Goal: Transaction & Acquisition: Obtain resource

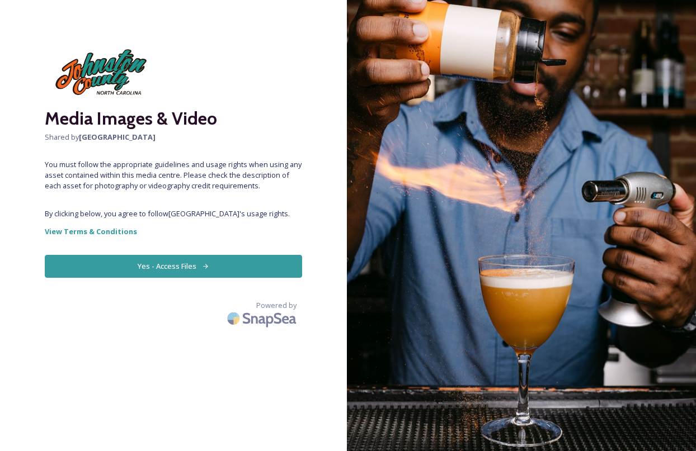
click at [200, 261] on button "Yes - Access Files" at bounding box center [173, 266] width 257 height 23
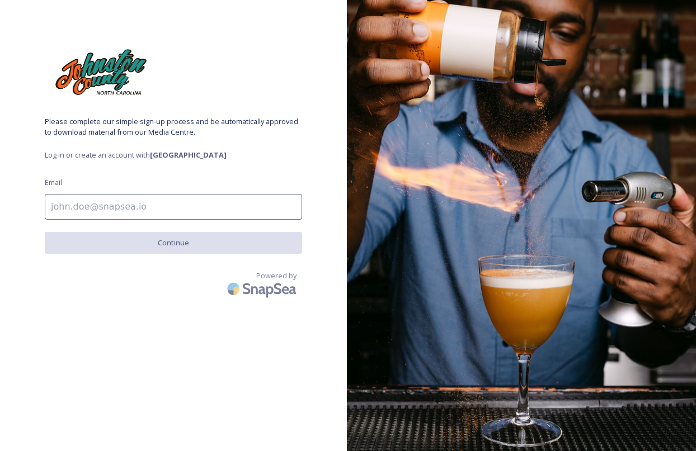
click at [172, 203] on input at bounding box center [173, 207] width 257 height 26
type input "[PERSON_NAME][EMAIL_ADDRESS][DOMAIN_NAME]"
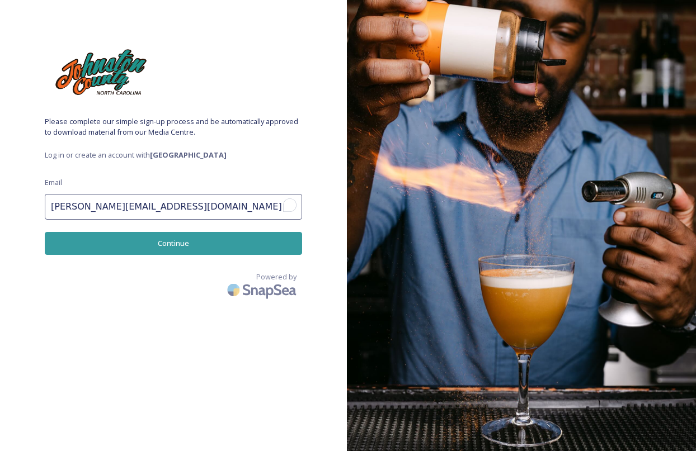
click at [175, 240] on button "Continue" at bounding box center [173, 243] width 257 height 23
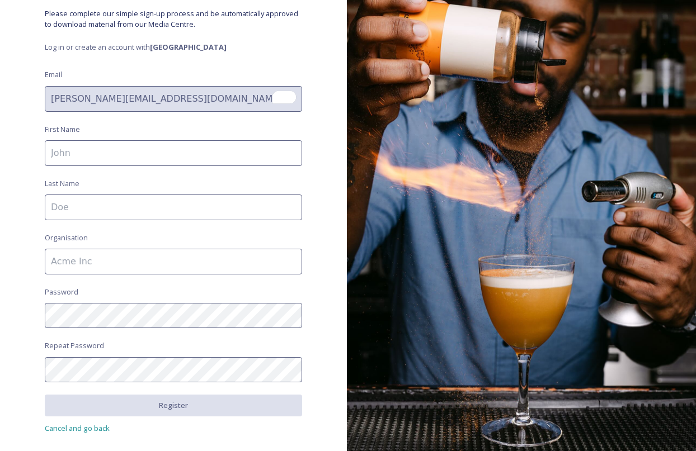
click at [92, 146] on input at bounding box center [173, 153] width 257 height 26
type input "[PERSON_NAME]"
click at [119, 267] on input "To enrich screen reader interactions, please activate Accessibility in Grammarl…" at bounding box center [173, 262] width 257 height 26
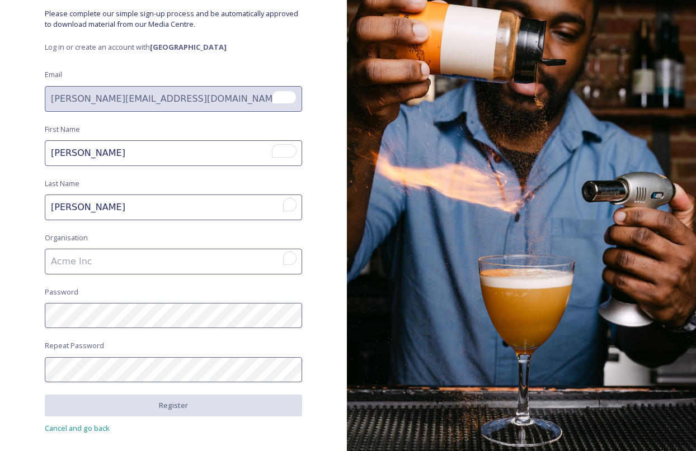
type input "Diamond Public Relations"
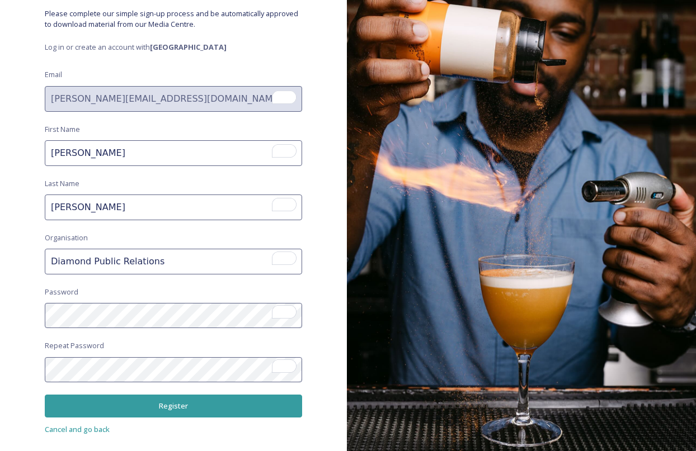
click at [224, 400] on button "Register" at bounding box center [173, 406] width 257 height 23
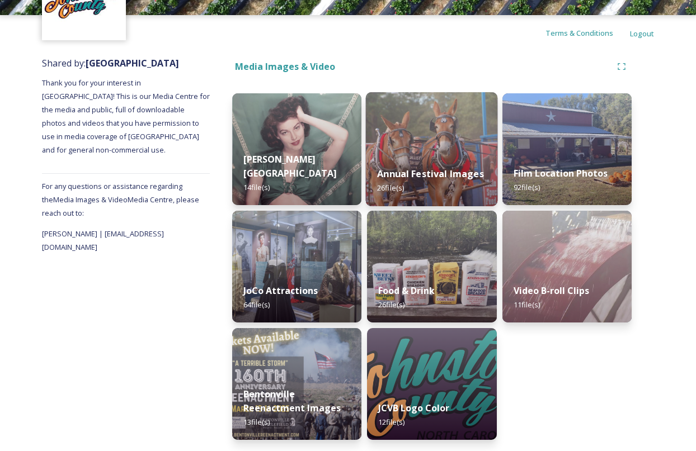
click at [436, 137] on img at bounding box center [432, 149] width 132 height 114
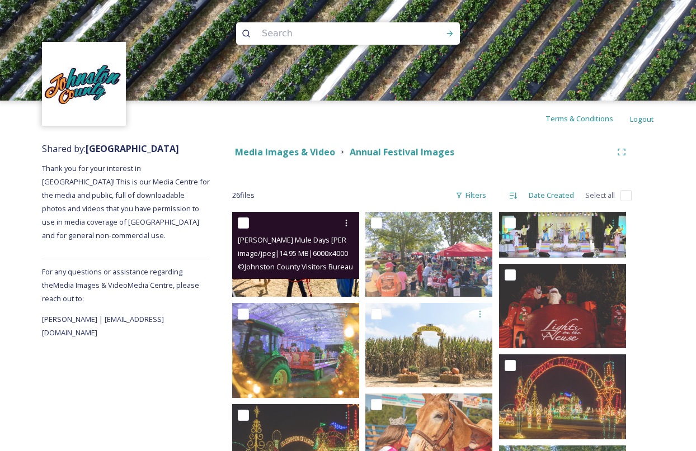
click at [244, 226] on input "checkbox" at bounding box center [243, 223] width 11 height 11
checkbox input "true"
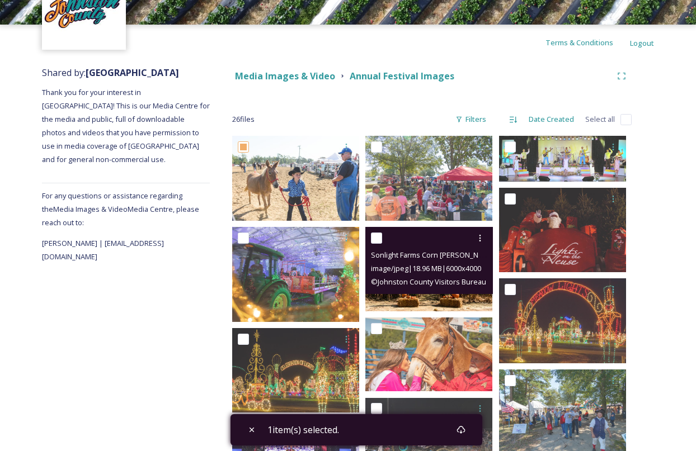
click at [378, 239] on input "checkbox" at bounding box center [376, 238] width 11 height 11
checkbox input "true"
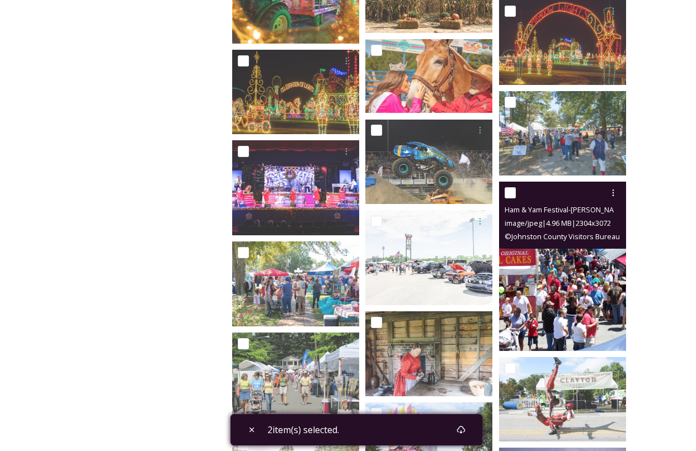
click at [509, 195] on input "checkbox" at bounding box center [510, 192] width 11 height 11
checkbox input "true"
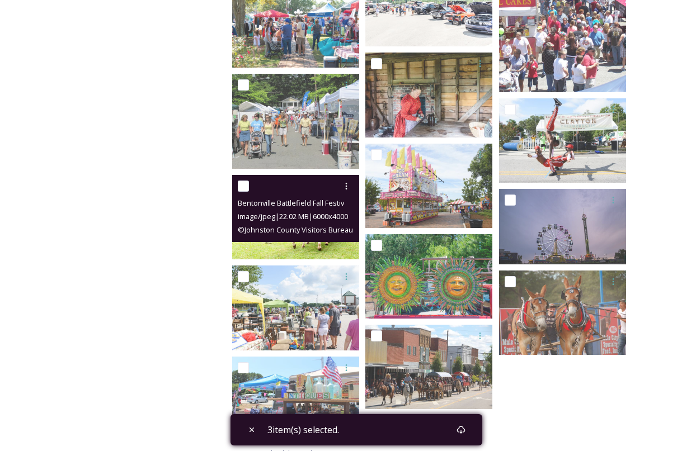
click at [245, 183] on input "checkbox" at bounding box center [243, 186] width 11 height 11
checkbox input "true"
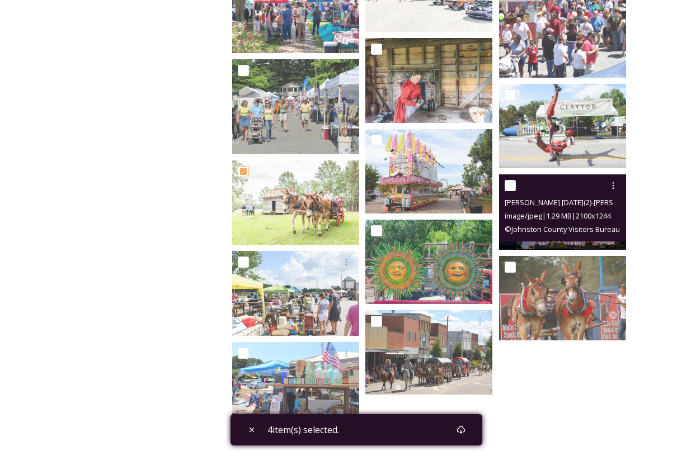
click at [507, 184] on input "checkbox" at bounding box center [510, 185] width 11 height 11
checkbox input "true"
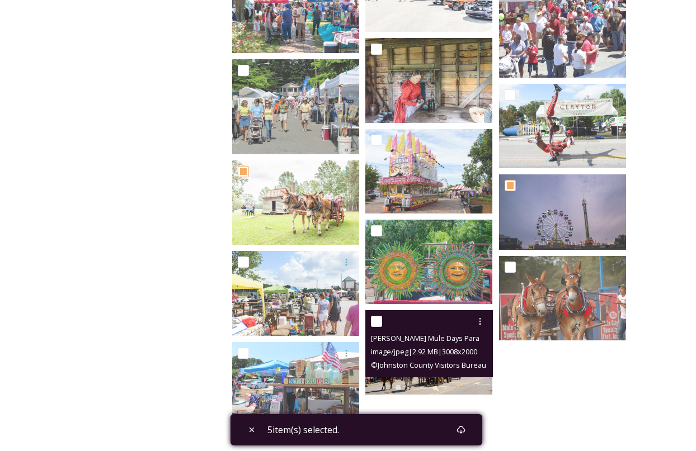
click at [379, 321] on input "checkbox" at bounding box center [376, 321] width 11 height 11
checkbox input "true"
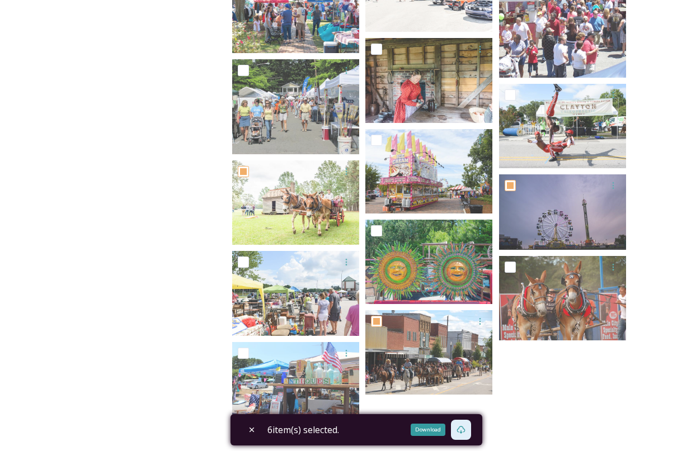
click at [423, 433] on div "Download" at bounding box center [428, 430] width 35 height 12
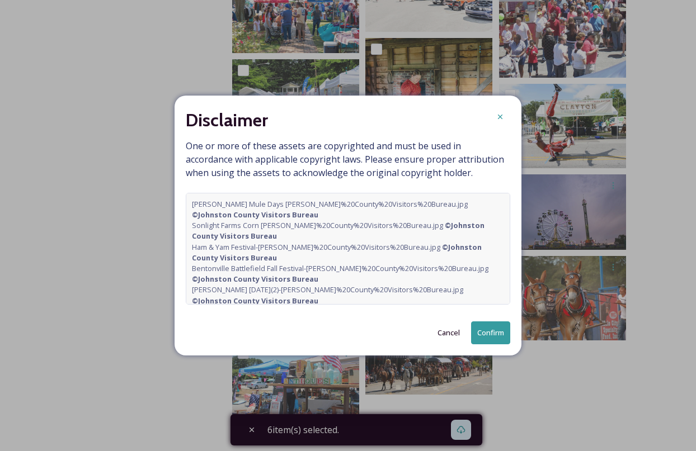
click at [493, 329] on button "Confirm" at bounding box center [490, 333] width 39 height 23
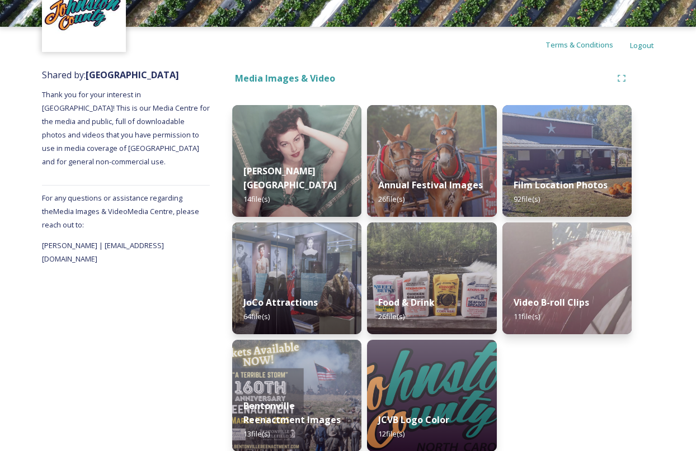
scroll to position [86, 0]
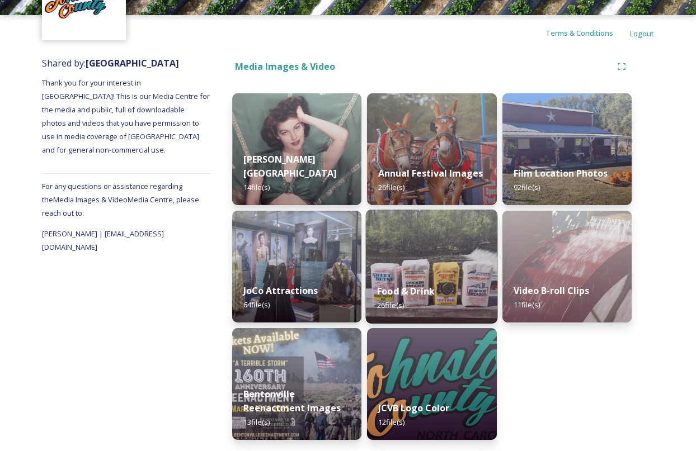
click at [435, 288] on strong "Food & Drink" at bounding box center [406, 291] width 58 height 12
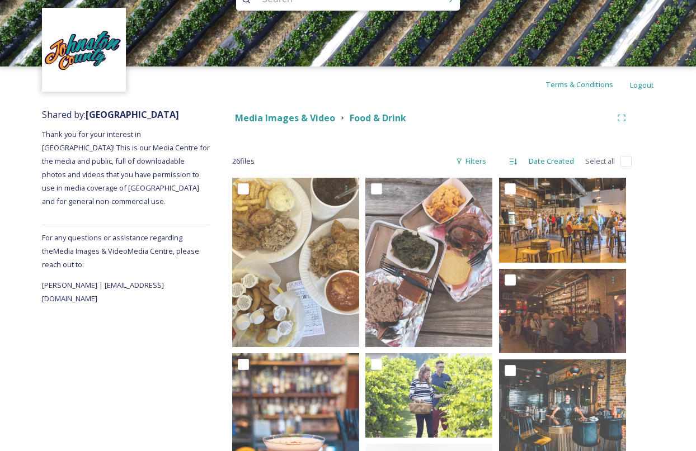
scroll to position [49, 0]
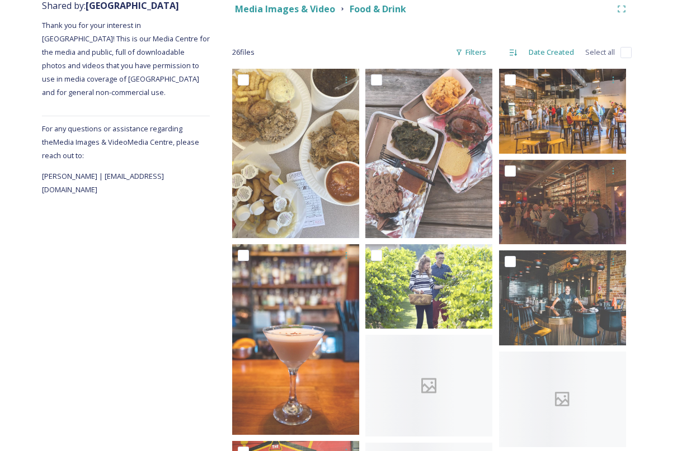
scroll to position [149, 0]
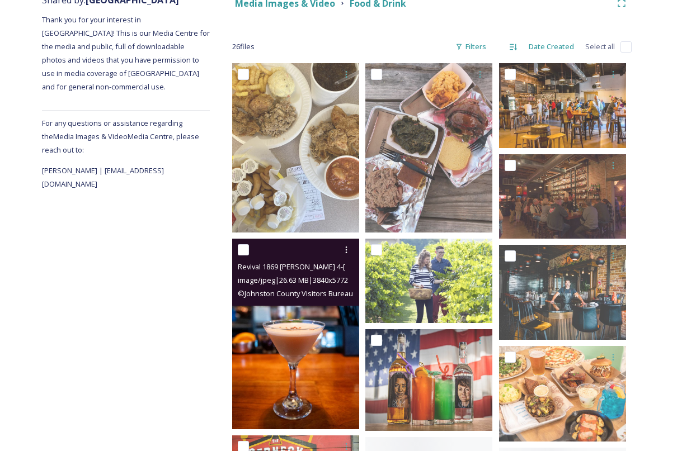
click at [246, 249] on input "checkbox" at bounding box center [243, 249] width 11 height 11
checkbox input "true"
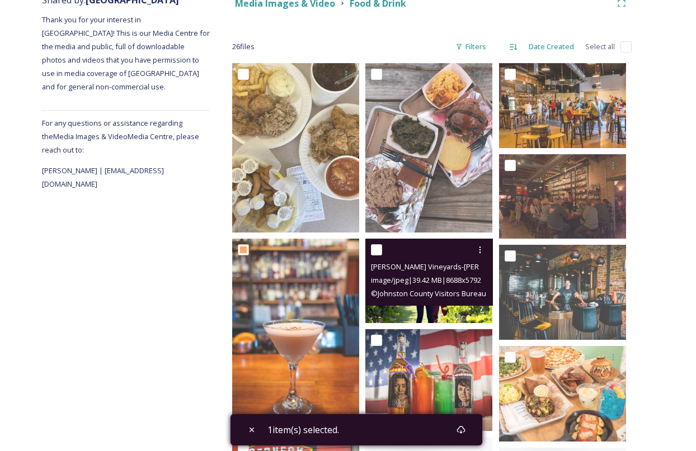
click at [375, 250] on input "checkbox" at bounding box center [376, 249] width 11 height 11
checkbox input "true"
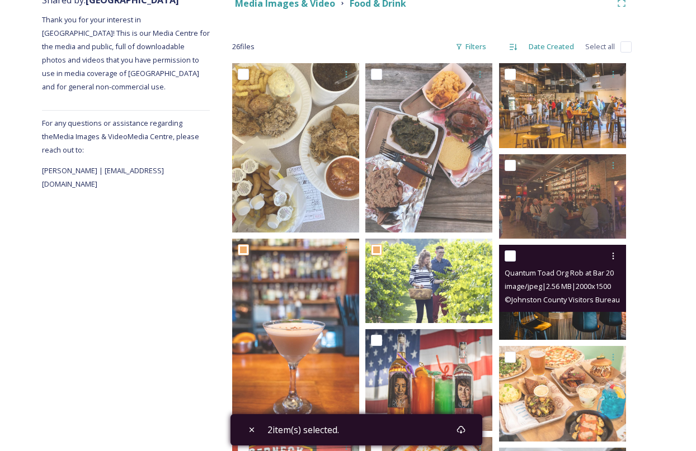
click at [511, 256] on input "checkbox" at bounding box center [510, 256] width 11 height 11
checkbox input "true"
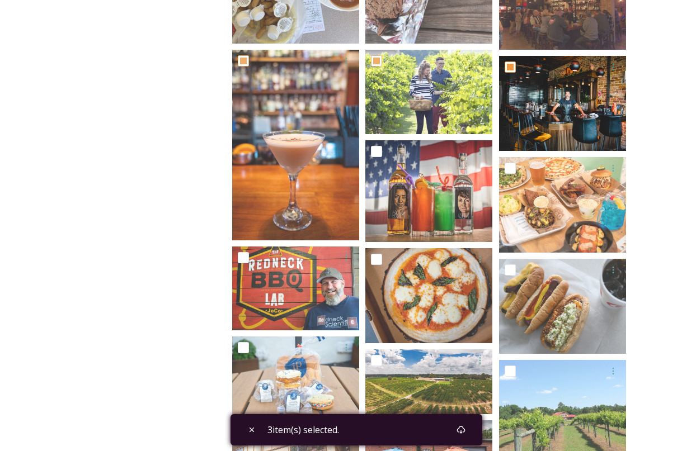
scroll to position [345, 0]
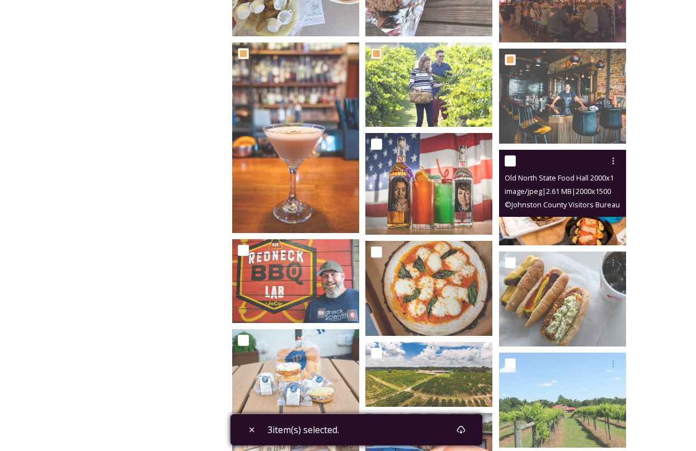
click at [512, 164] on input "checkbox" at bounding box center [510, 161] width 11 height 11
checkbox input "true"
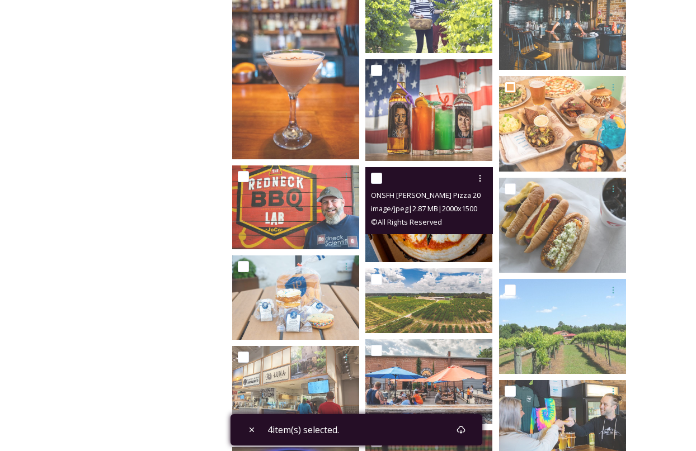
scroll to position [429, 0]
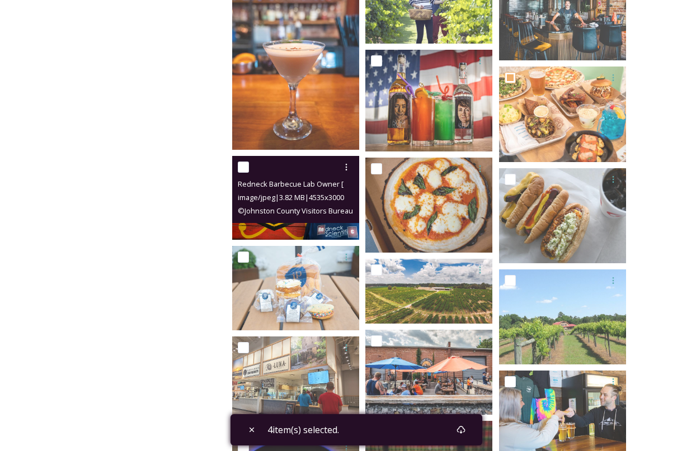
click at [245, 167] on input "checkbox" at bounding box center [243, 167] width 11 height 11
checkbox input "true"
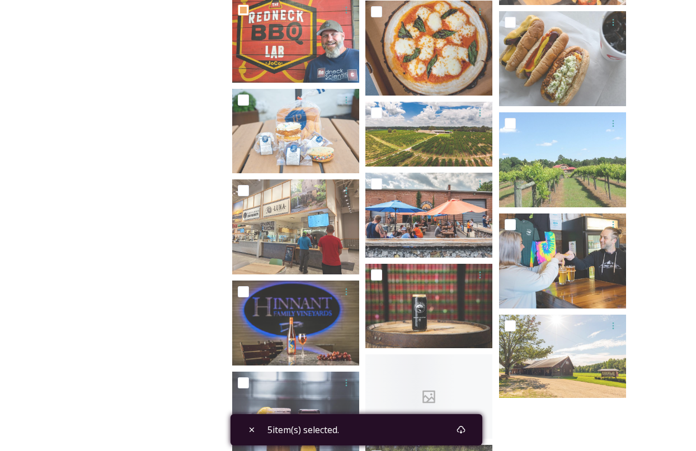
scroll to position [587, 0]
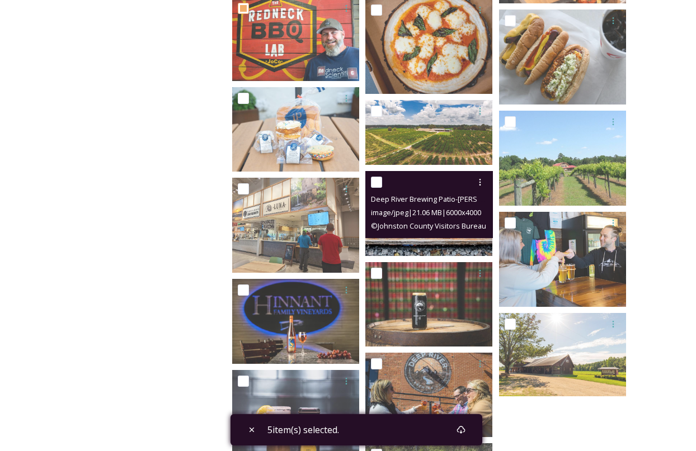
click at [376, 181] on input "checkbox" at bounding box center [376, 182] width 11 height 11
checkbox input "true"
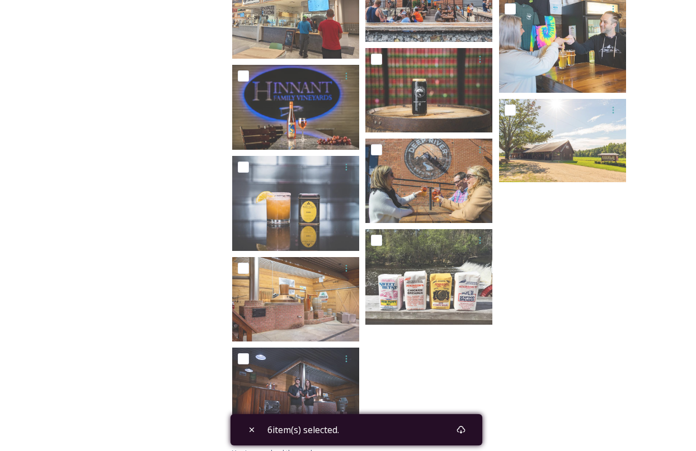
scroll to position [816, 0]
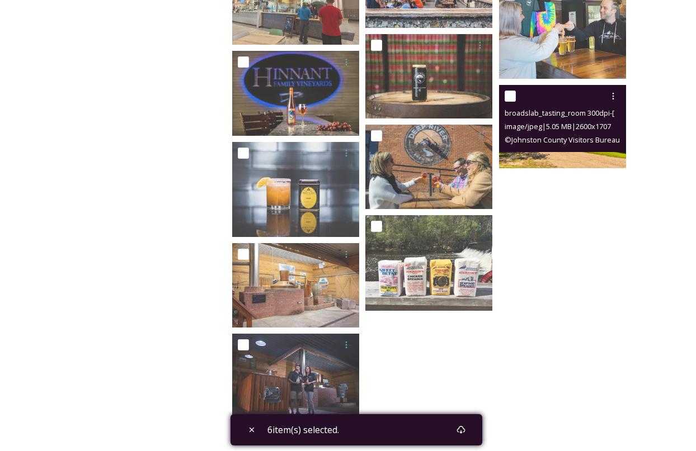
click at [508, 102] on div at bounding box center [564, 96] width 119 height 20
click at [512, 94] on input "checkbox" at bounding box center [510, 96] width 11 height 11
checkbox input "true"
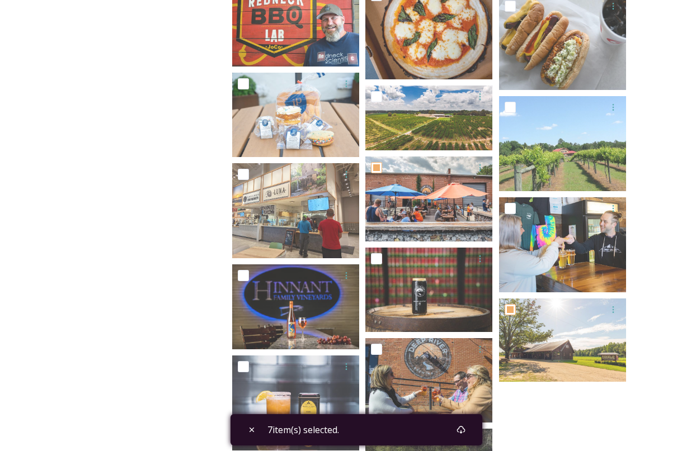
scroll to position [591, 0]
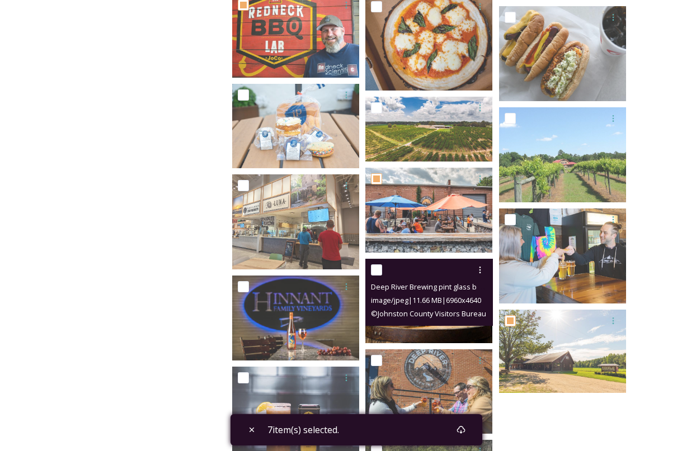
click at [374, 266] on input "checkbox" at bounding box center [376, 270] width 11 height 11
checkbox input "true"
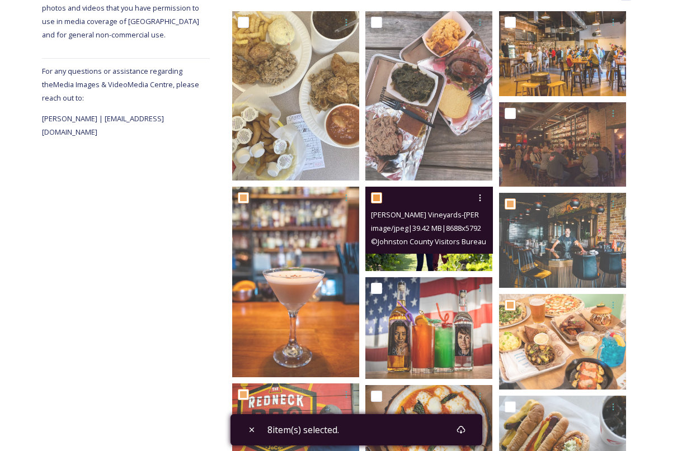
scroll to position [230, 0]
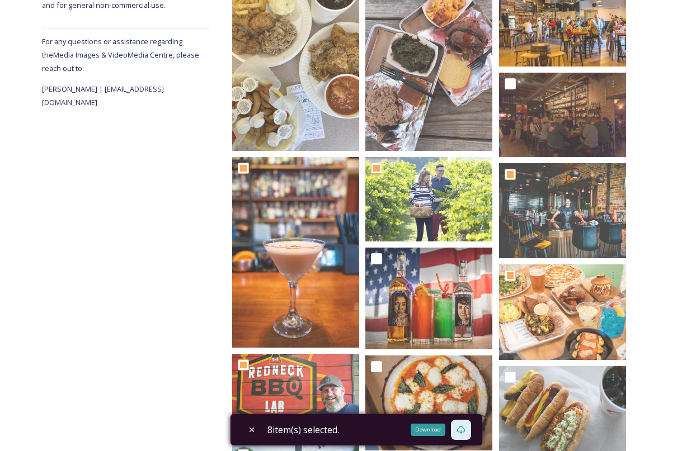
click at [470, 430] on div "Download" at bounding box center [461, 430] width 20 height 20
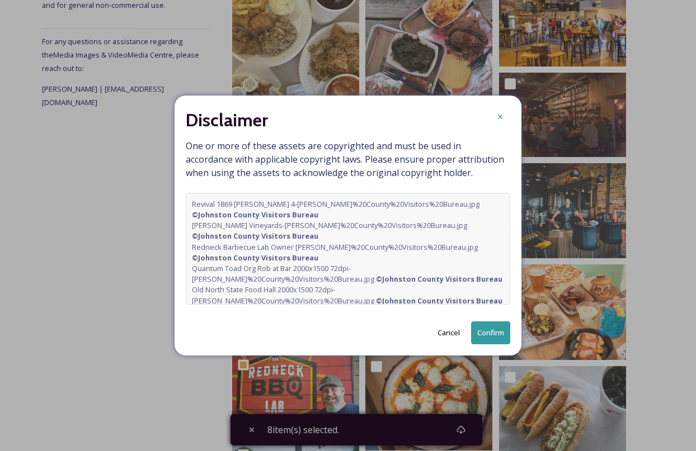
click at [494, 331] on button "Confirm" at bounding box center [490, 333] width 39 height 23
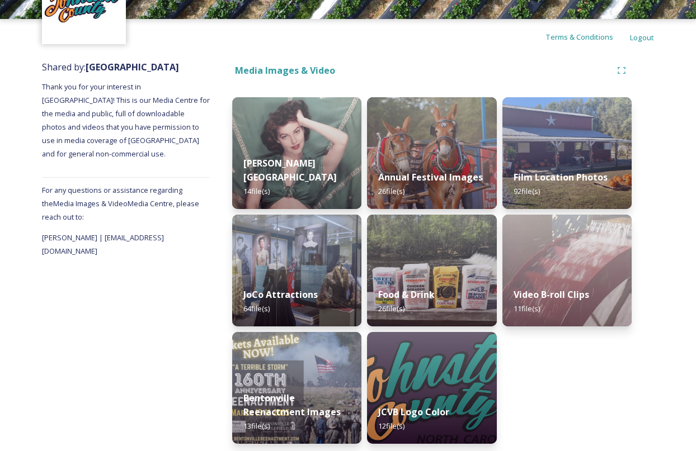
scroll to position [86, 0]
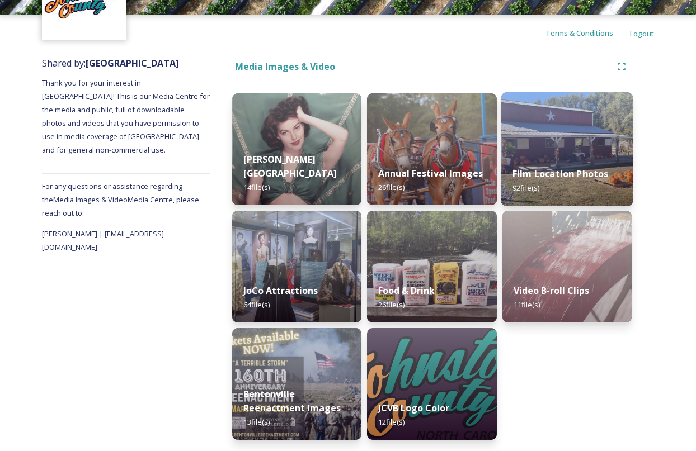
click at [582, 181] on div "Film Location Photos 92 file(s)" at bounding box center [567, 181] width 132 height 51
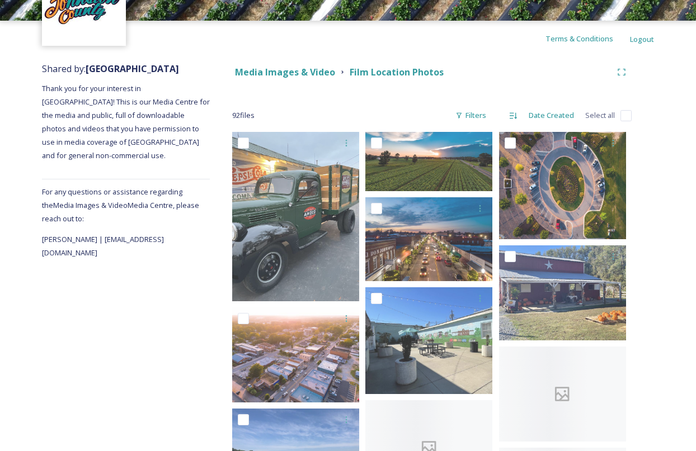
scroll to position [81, 0]
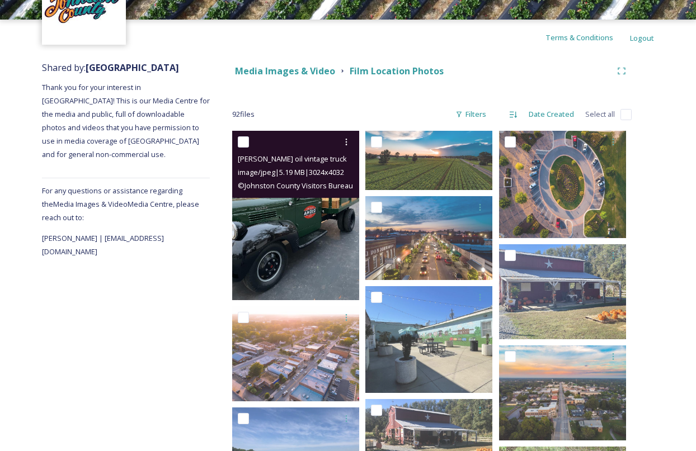
click at [243, 142] on input "checkbox" at bounding box center [243, 141] width 11 height 11
checkbox input "true"
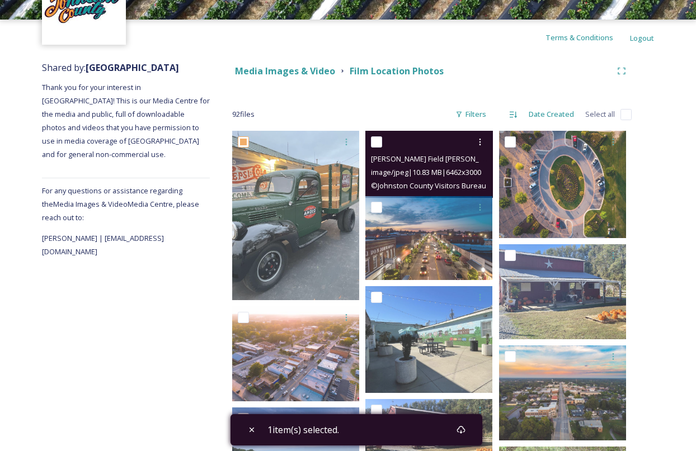
click at [370, 142] on div "[PERSON_NAME] Field [PERSON_NAME]%20County%20Visitors%20Bureau.jpg image/jpeg |…" at bounding box center [428, 164] width 127 height 67
click at [379, 143] on input "checkbox" at bounding box center [376, 141] width 11 height 11
checkbox input "true"
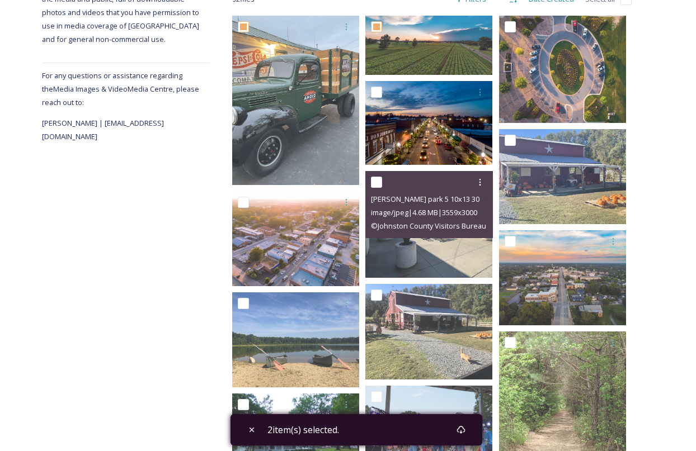
scroll to position [218, 0]
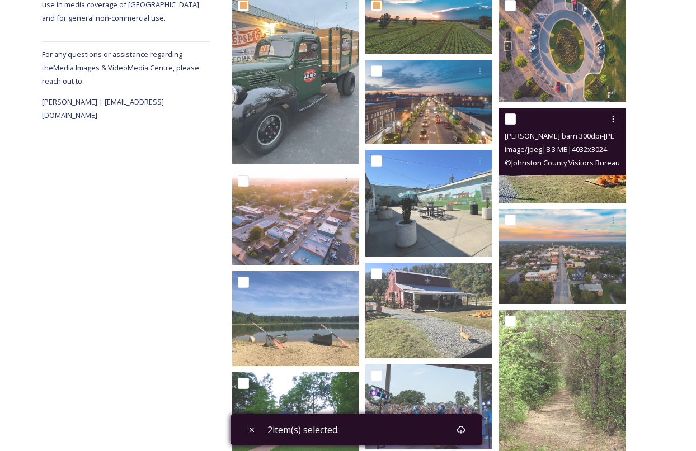
click at [509, 120] on input "checkbox" at bounding box center [510, 119] width 11 height 11
checkbox input "true"
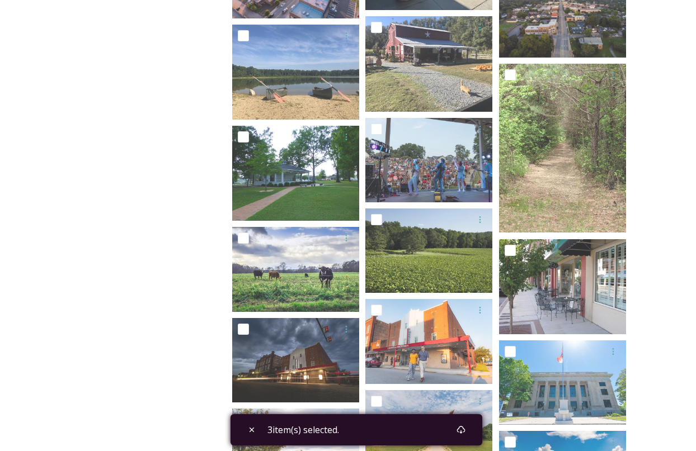
scroll to position [483, 0]
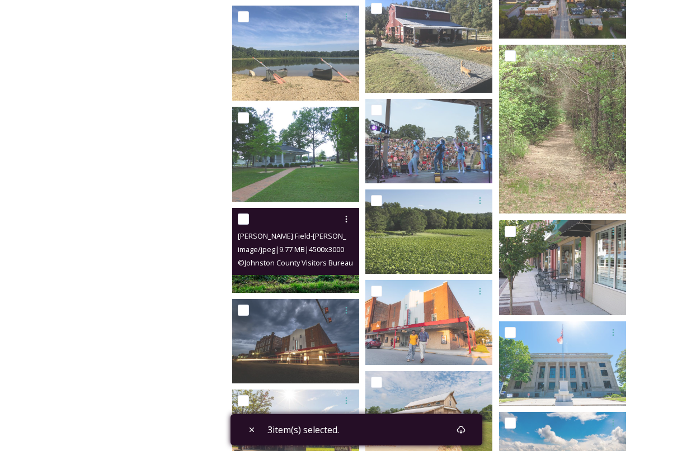
click at [243, 220] on input "checkbox" at bounding box center [243, 219] width 11 height 11
checkbox input "true"
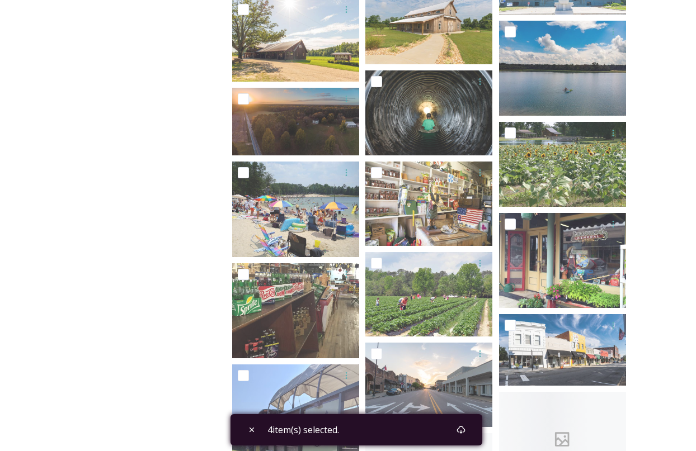
scroll to position [875, 0]
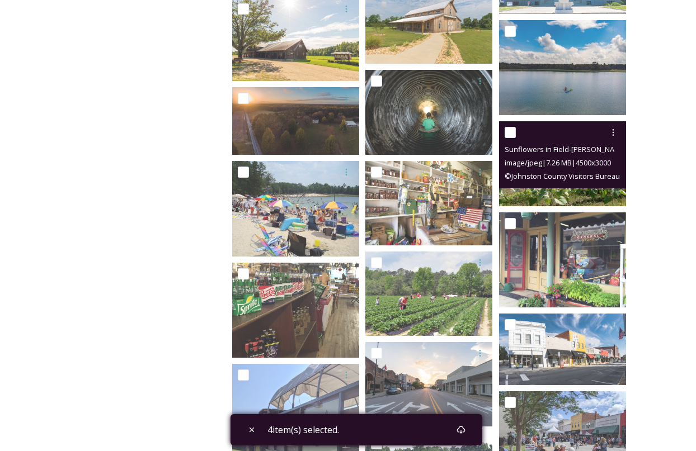
click at [510, 130] on input "checkbox" at bounding box center [510, 132] width 11 height 11
checkbox input "true"
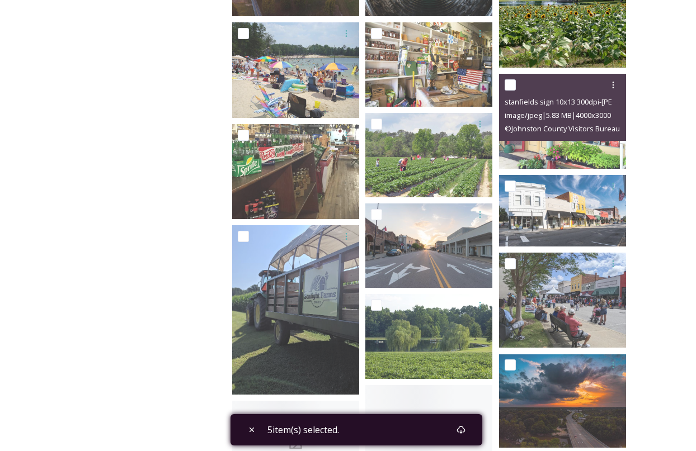
scroll to position [1015, 0]
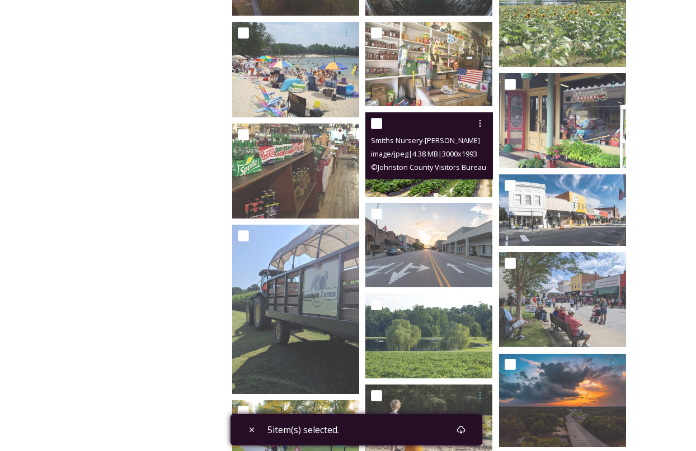
click at [378, 123] on input "checkbox" at bounding box center [376, 123] width 11 height 11
checkbox input "true"
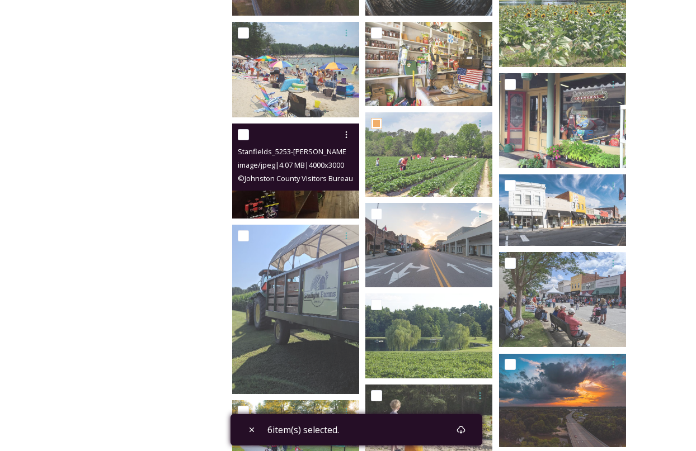
click at [244, 136] on input "checkbox" at bounding box center [243, 134] width 11 height 11
checkbox input "true"
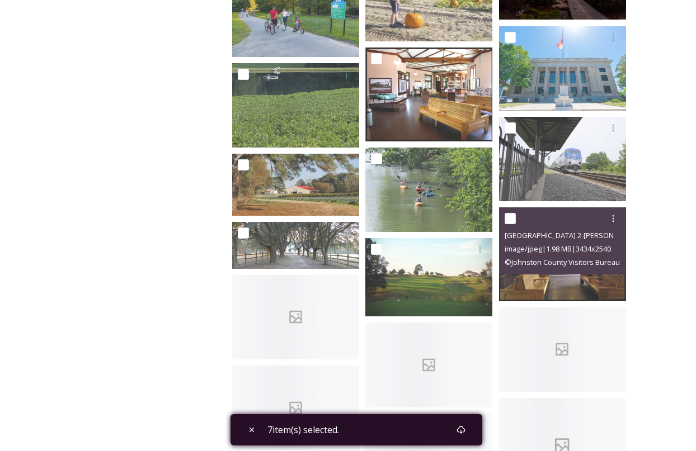
scroll to position [1445, 0]
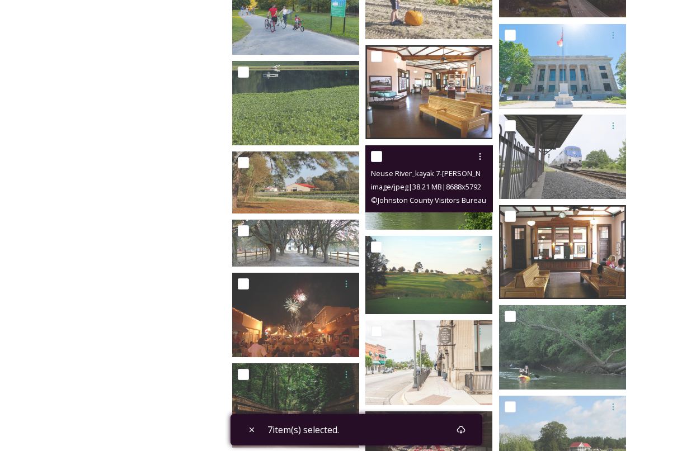
click at [378, 157] on input "checkbox" at bounding box center [376, 156] width 11 height 11
checkbox input "true"
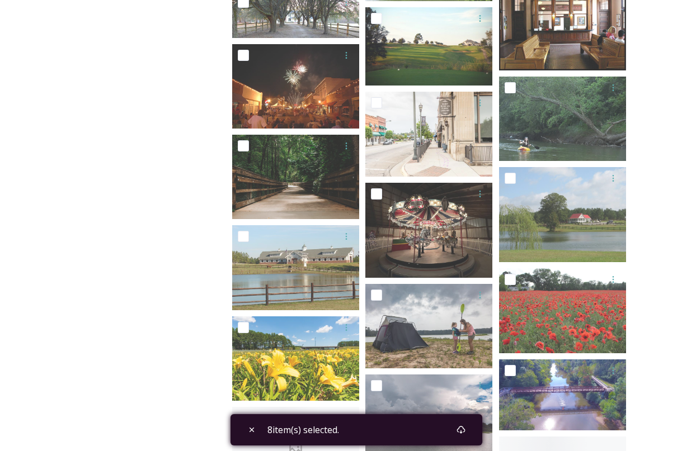
scroll to position [1675, 0]
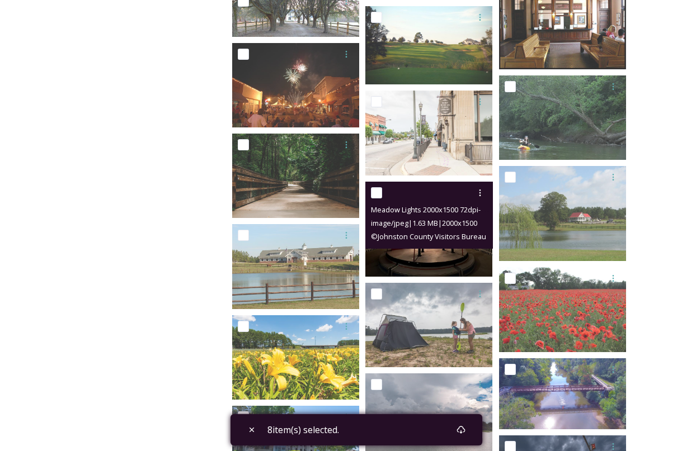
click at [374, 192] on input "checkbox" at bounding box center [376, 192] width 11 height 11
checkbox input "true"
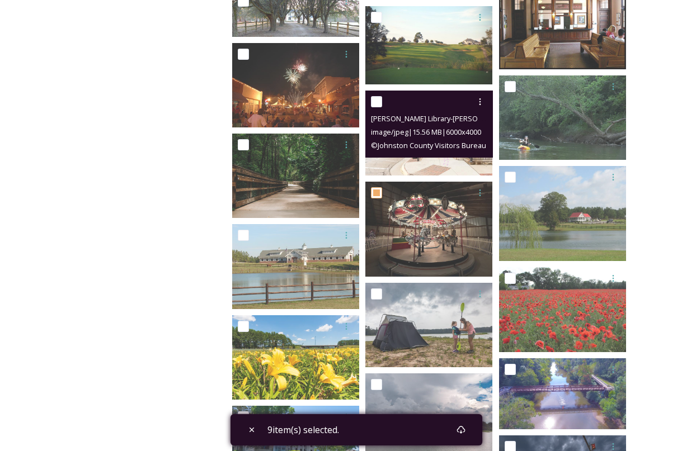
click at [378, 103] on input "checkbox" at bounding box center [376, 101] width 11 height 11
checkbox input "true"
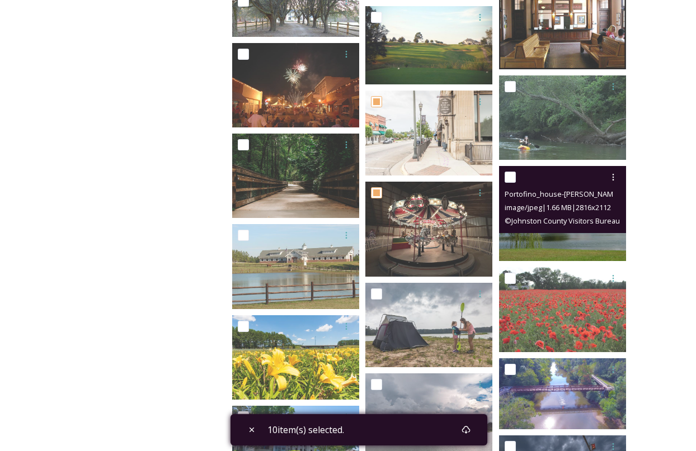
click at [509, 177] on input "checkbox" at bounding box center [510, 177] width 11 height 11
checkbox input "true"
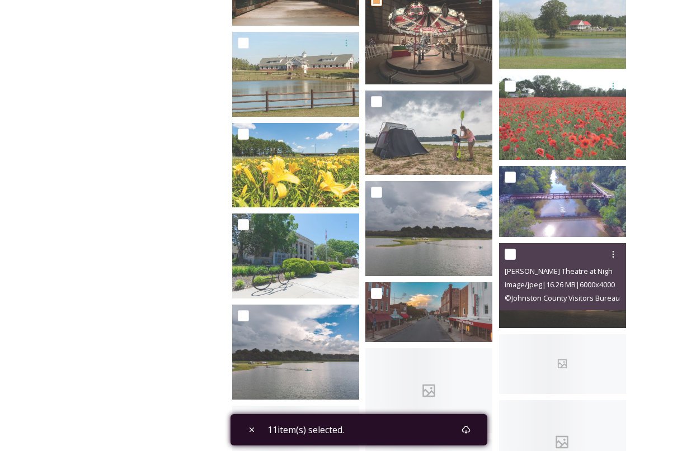
scroll to position [1869, 0]
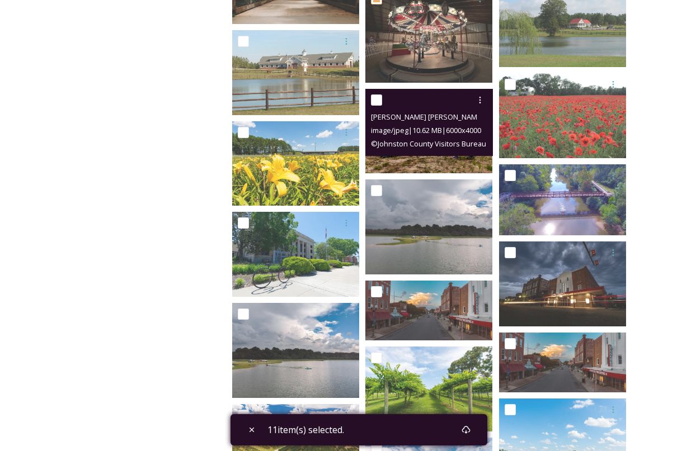
click at [379, 97] on input "checkbox" at bounding box center [376, 100] width 11 height 11
checkbox input "true"
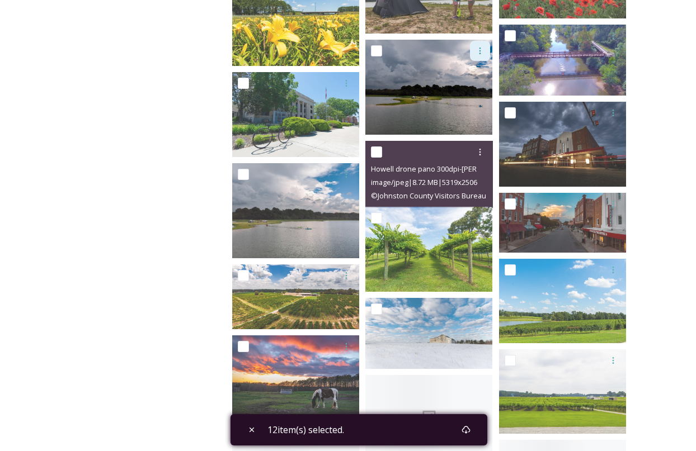
scroll to position [2010, 0]
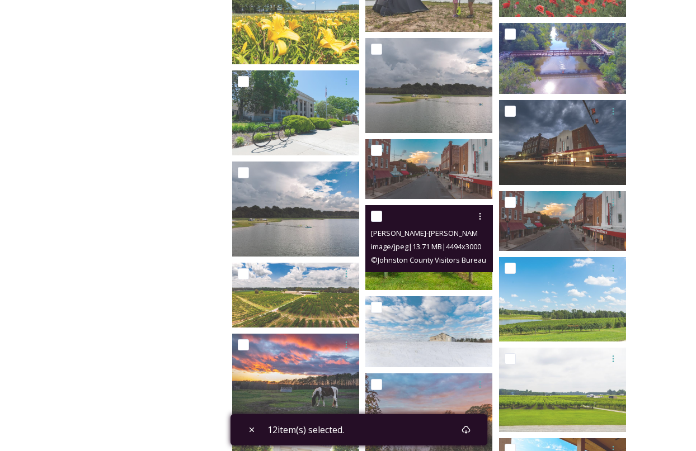
click at [375, 217] on input "checkbox" at bounding box center [376, 216] width 11 height 11
checkbox input "true"
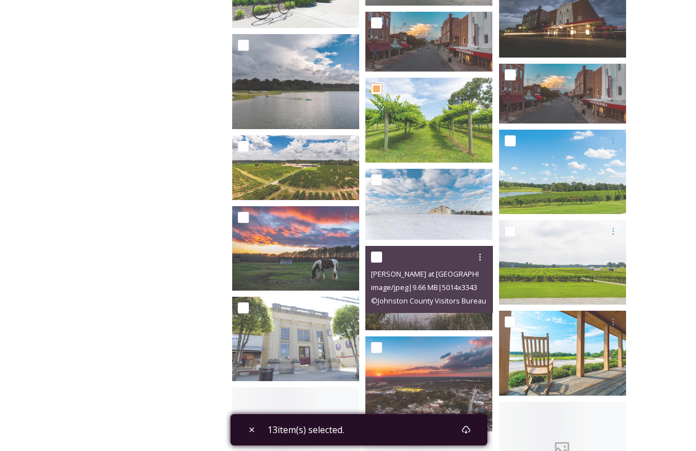
scroll to position [2157, 0]
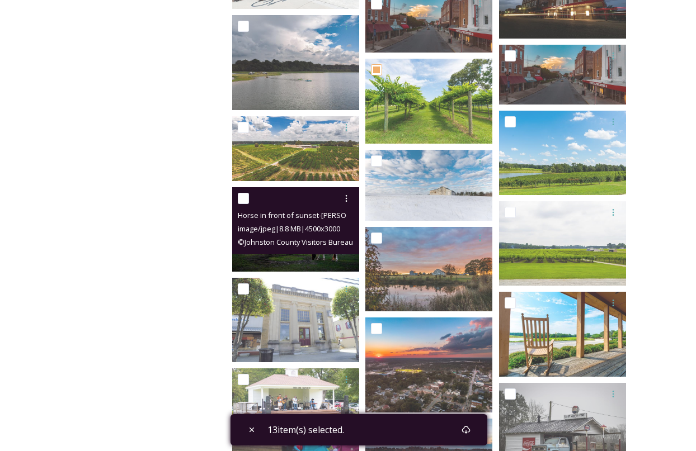
click at [246, 197] on input "checkbox" at bounding box center [243, 198] width 11 height 11
checkbox input "true"
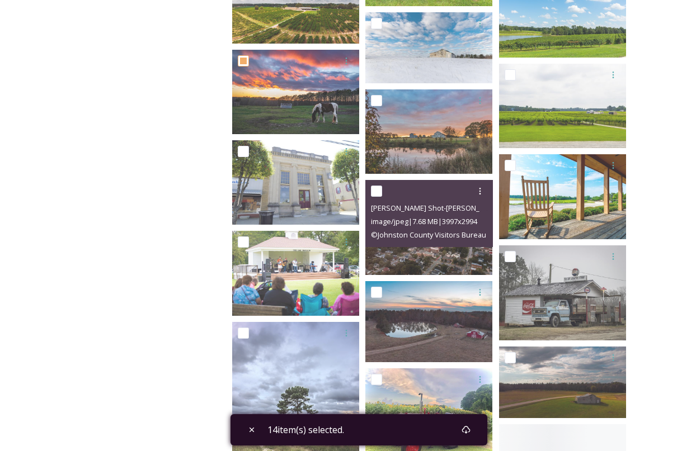
scroll to position [2299, 0]
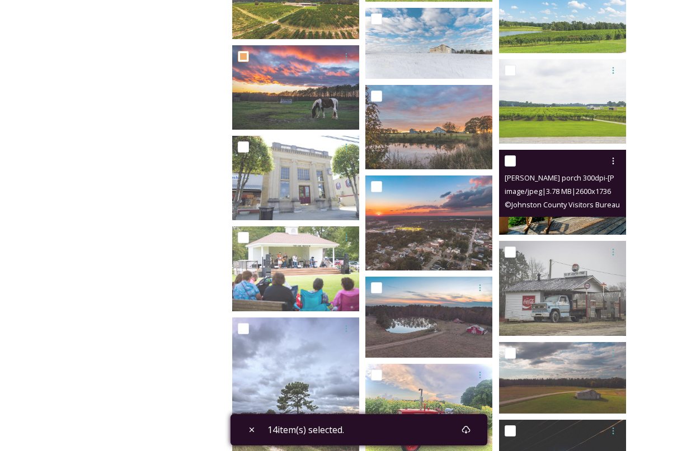
click at [509, 159] on input "checkbox" at bounding box center [510, 161] width 11 height 11
checkbox input "true"
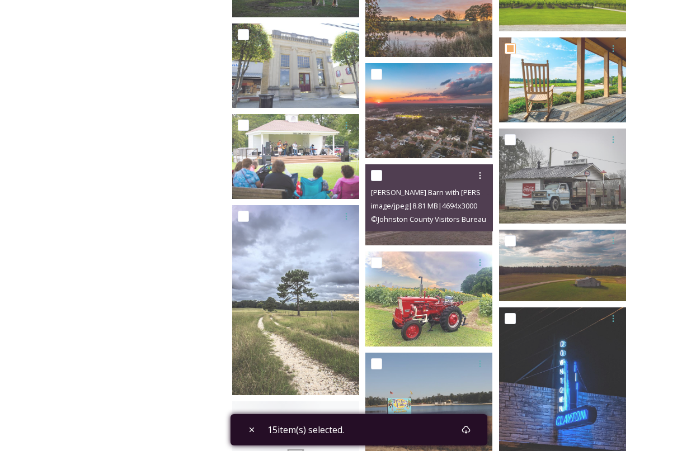
scroll to position [2420, 0]
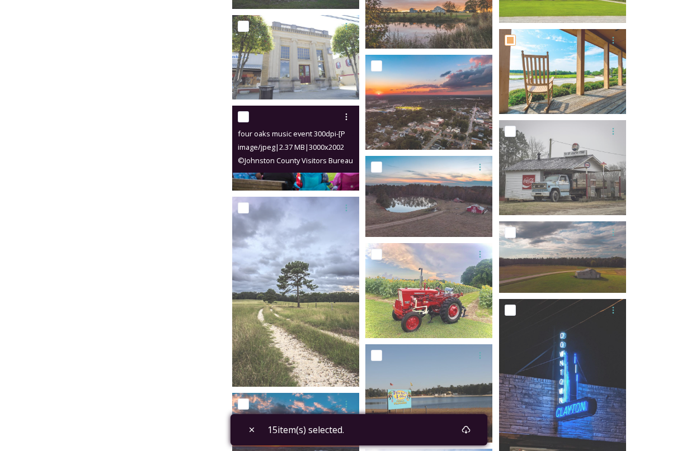
click at [240, 117] on input "checkbox" at bounding box center [243, 116] width 11 height 11
checkbox input "true"
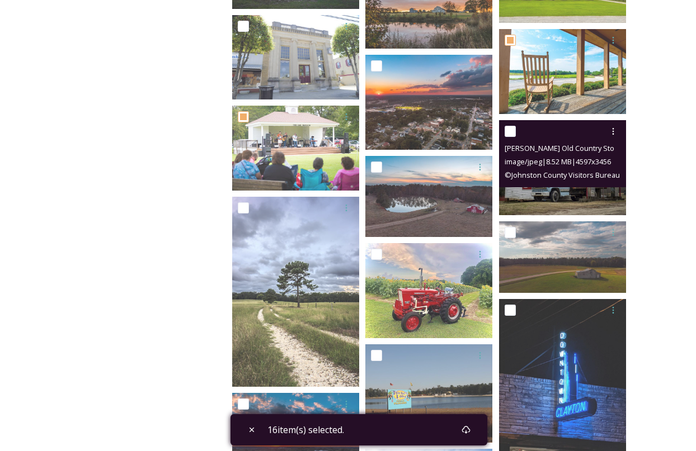
click at [511, 132] on input "checkbox" at bounding box center [510, 131] width 11 height 11
checkbox input "true"
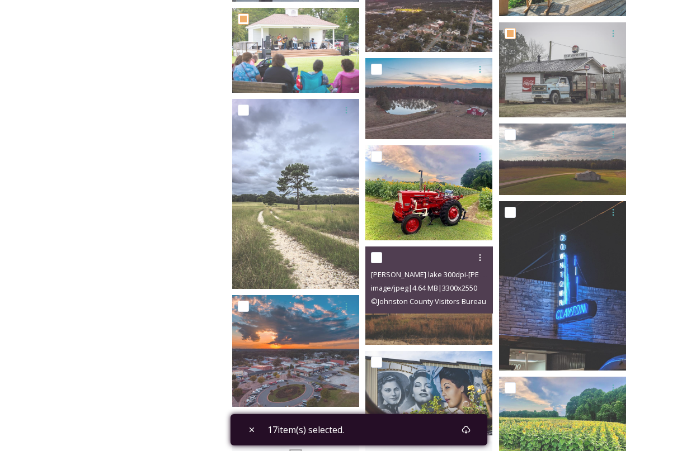
scroll to position [2531, 0]
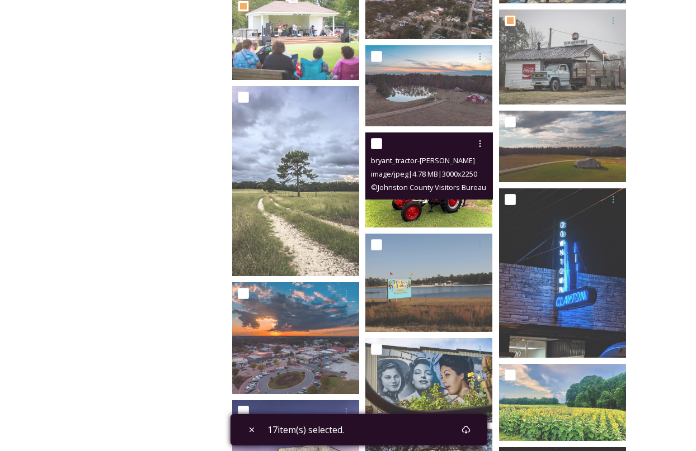
click at [379, 145] on input "checkbox" at bounding box center [376, 143] width 11 height 11
checkbox input "true"
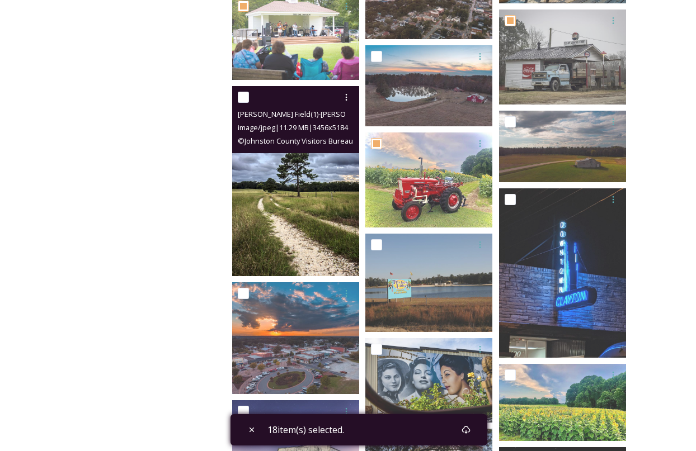
click at [241, 100] on input "checkbox" at bounding box center [243, 97] width 11 height 11
checkbox input "true"
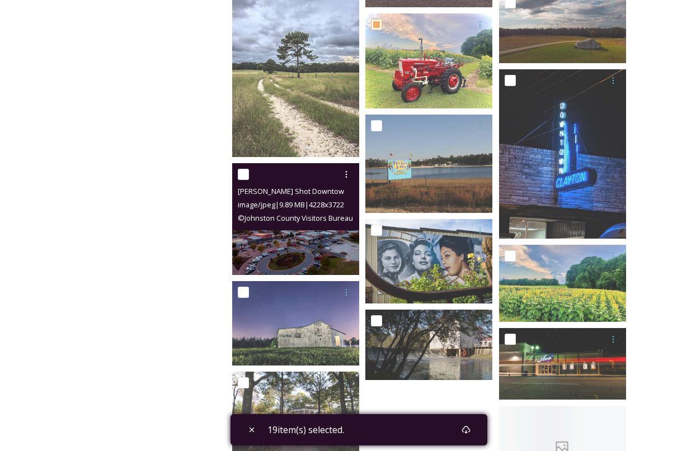
scroll to position [2653, 0]
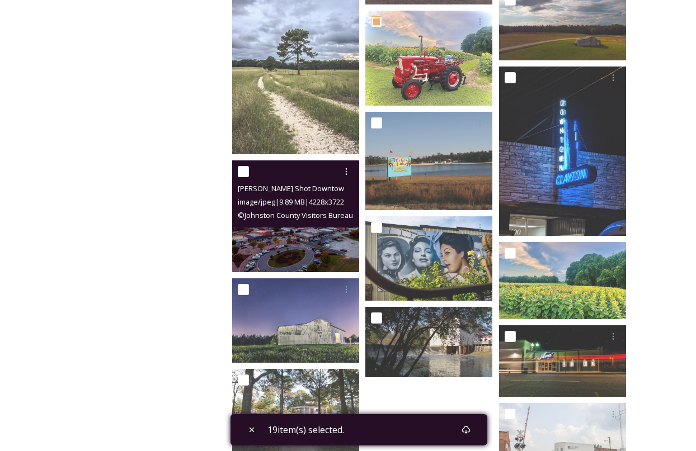
click at [242, 170] on input "checkbox" at bounding box center [243, 171] width 11 height 11
checkbox input "true"
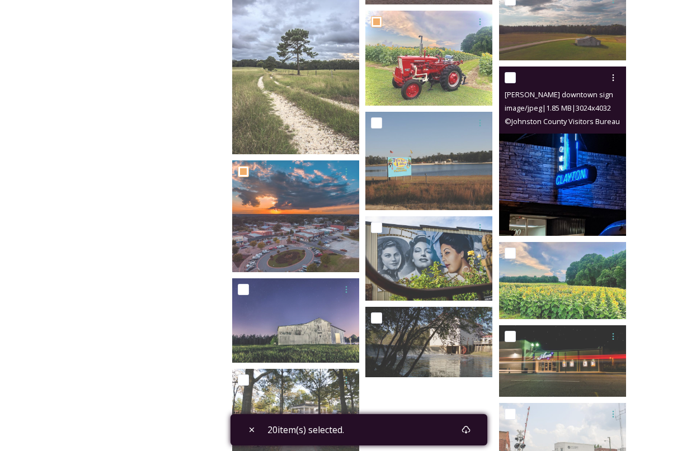
click at [512, 79] on input "checkbox" at bounding box center [510, 77] width 11 height 11
checkbox input "true"
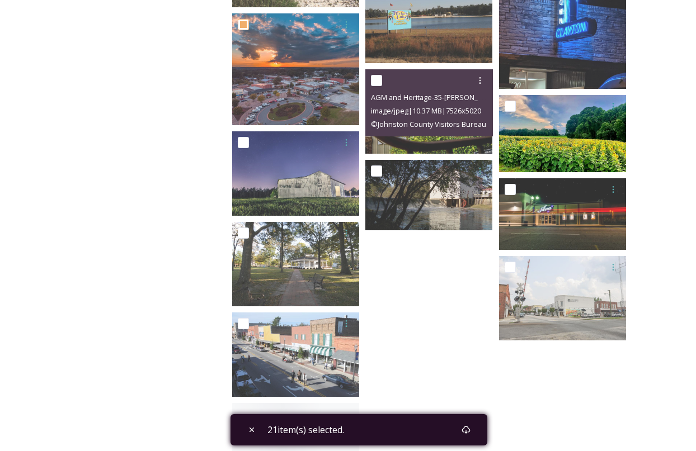
scroll to position [2800, 0]
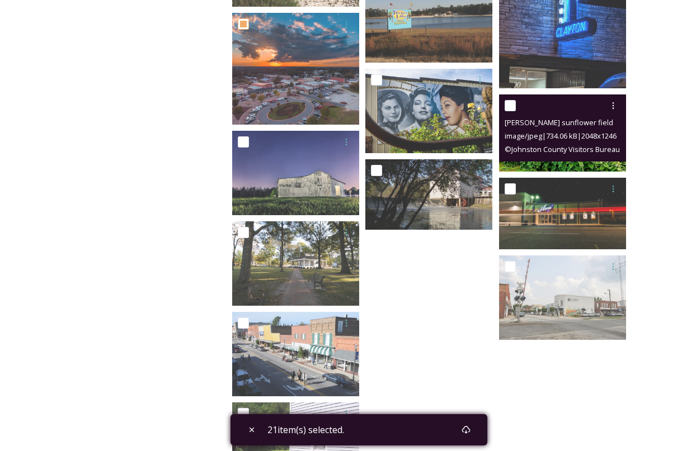
click at [510, 107] on input "checkbox" at bounding box center [510, 105] width 11 height 11
checkbox input "true"
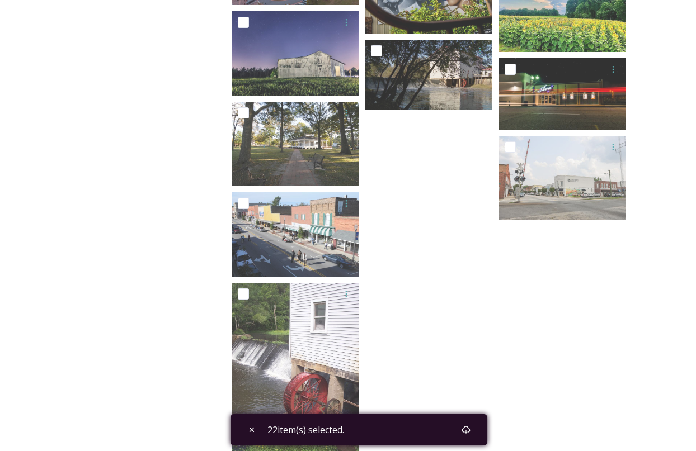
scroll to position [2945, 0]
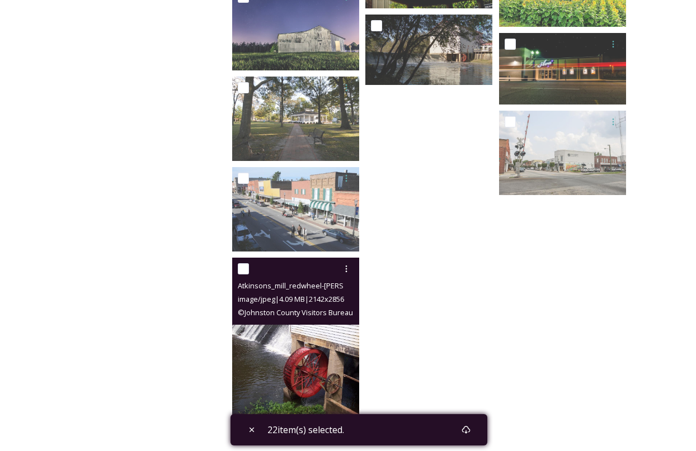
click at [246, 269] on input "checkbox" at bounding box center [243, 268] width 11 height 11
checkbox input "true"
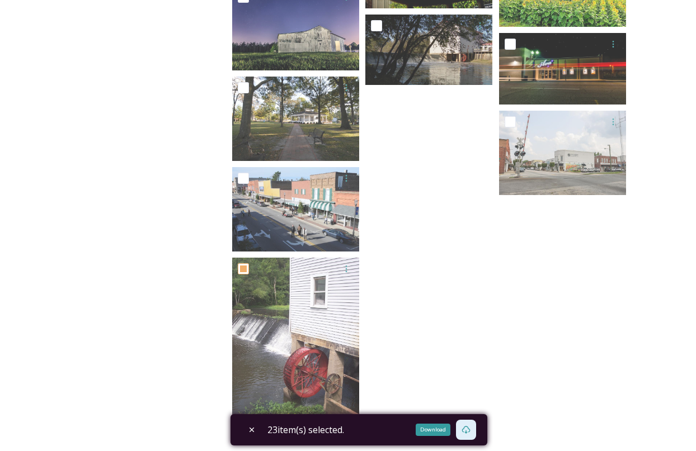
click at [466, 429] on icon at bounding box center [466, 430] width 8 height 8
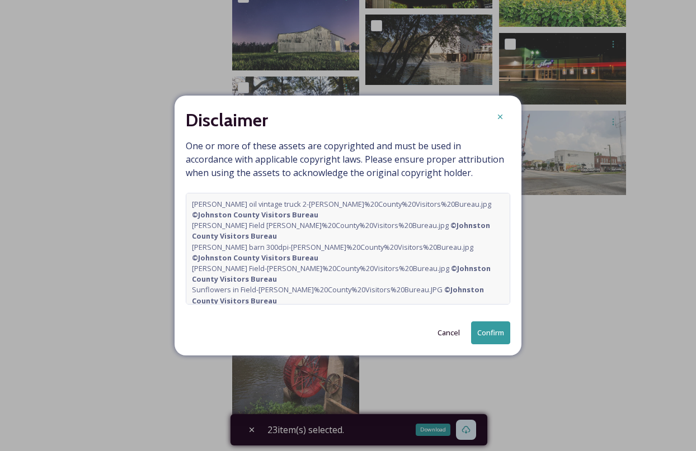
click at [490, 331] on button "Confirm" at bounding box center [490, 333] width 39 height 23
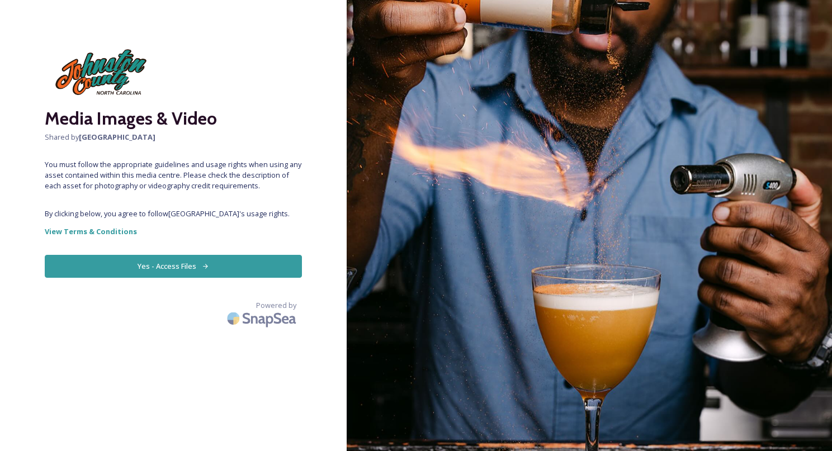
click at [196, 269] on button "Yes - Access Files" at bounding box center [173, 266] width 257 height 23
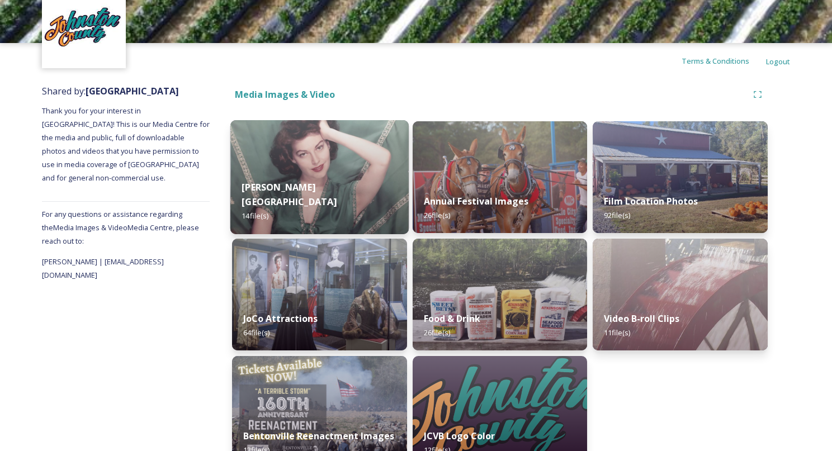
scroll to position [86, 0]
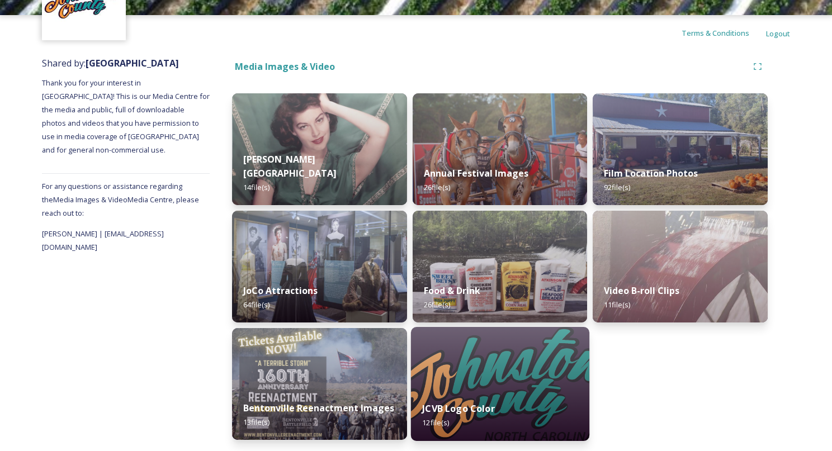
click at [506, 361] on img at bounding box center [500, 384] width 178 height 114
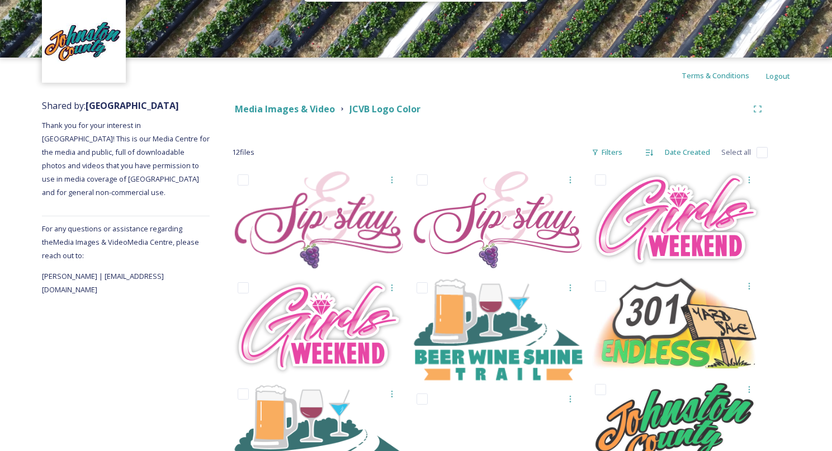
scroll to position [45, 0]
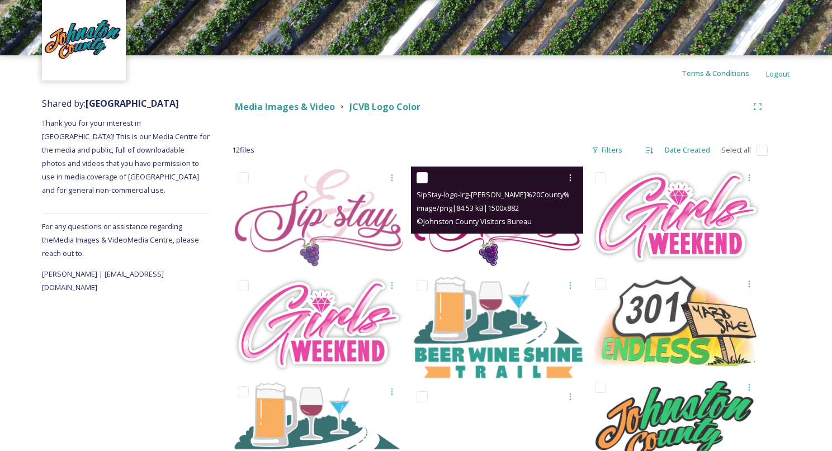
click at [426, 178] on input "checkbox" at bounding box center [422, 177] width 11 height 11
checkbox input "true"
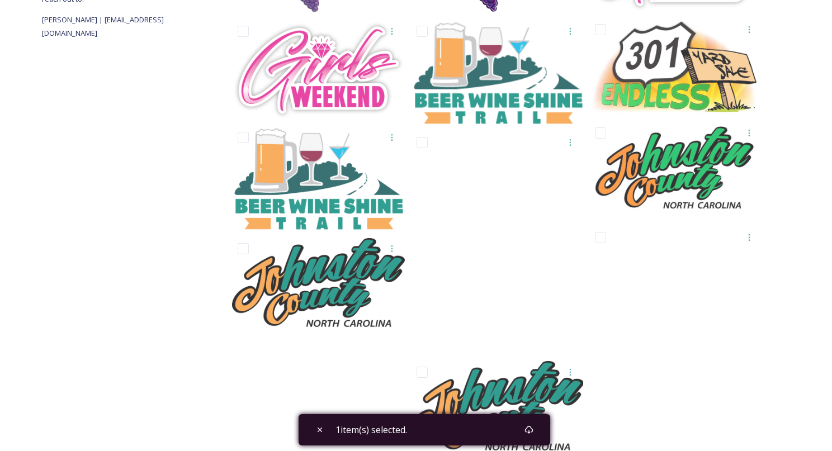
scroll to position [305, 0]
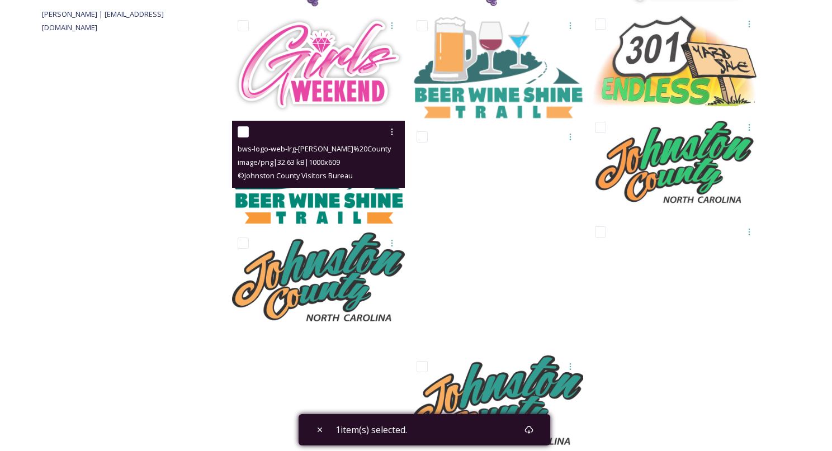
click at [245, 130] on input "checkbox" at bounding box center [243, 131] width 11 height 11
checkbox input "true"
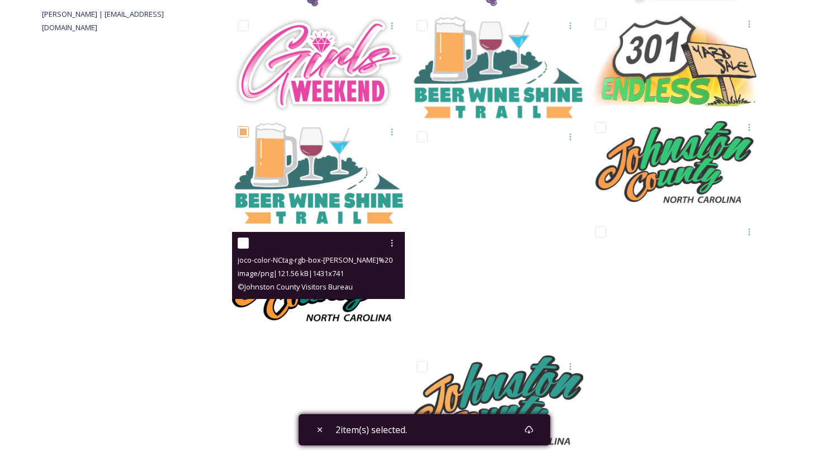
click at [246, 240] on input "checkbox" at bounding box center [243, 243] width 11 height 11
checkbox input "true"
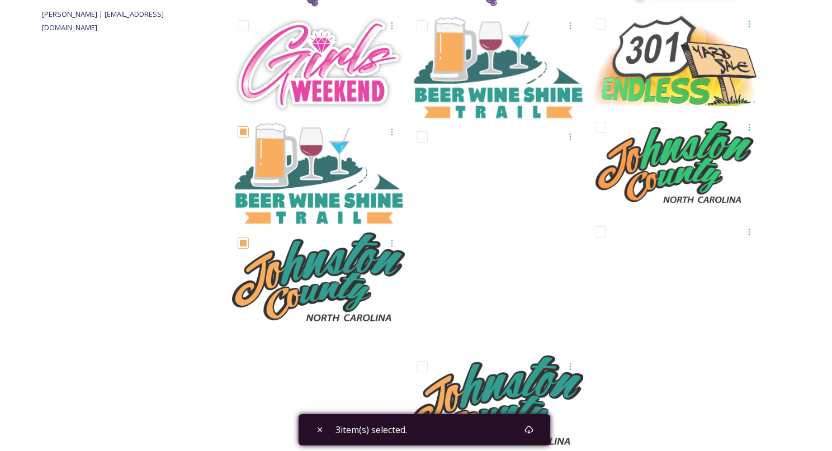
scroll to position [324, 0]
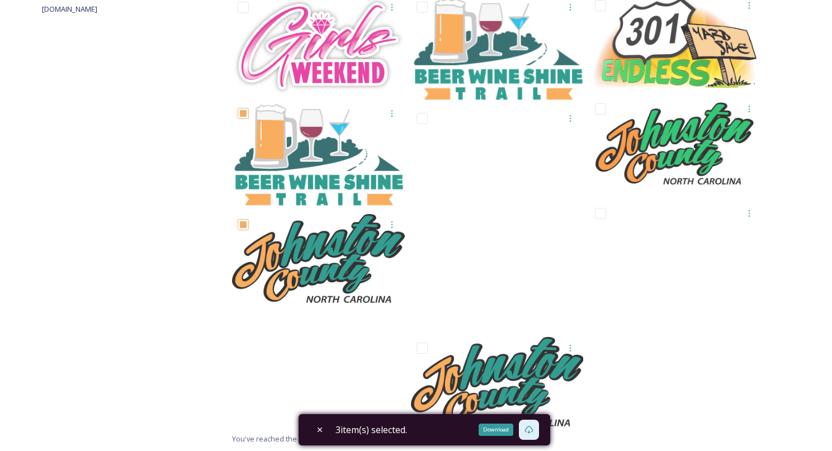
click at [531, 423] on div "Download" at bounding box center [529, 430] width 20 height 20
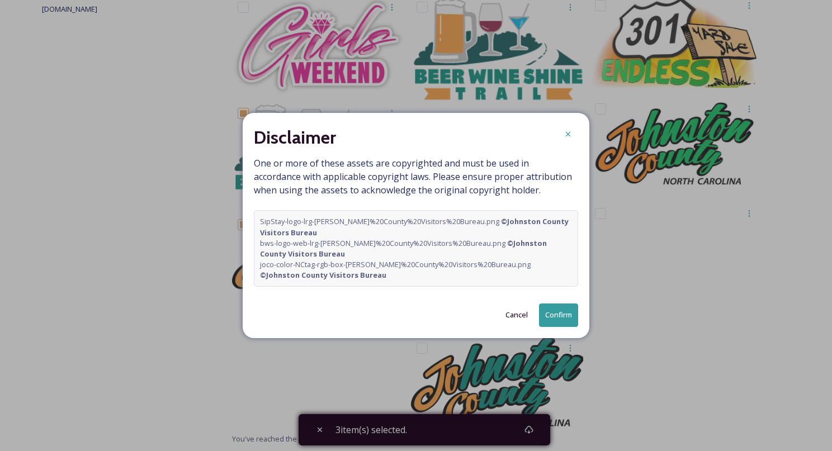
click at [563, 319] on button "Confirm" at bounding box center [558, 315] width 39 height 23
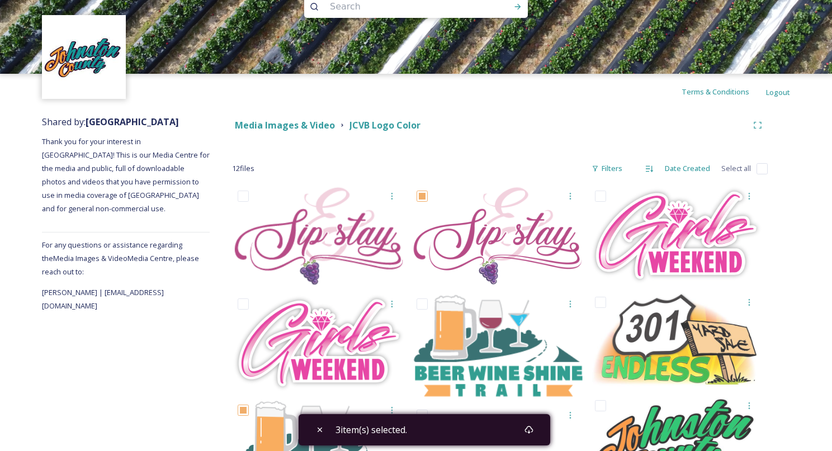
scroll to position [0, 0]
